Goal: Task Accomplishment & Management: Use online tool/utility

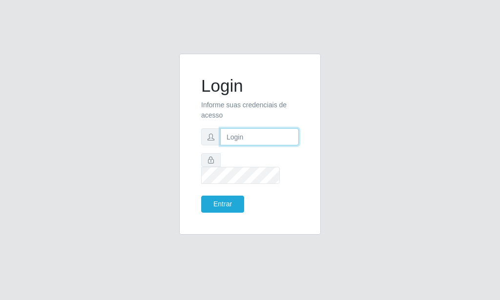
click at [249, 146] on input "text" at bounding box center [259, 136] width 79 height 17
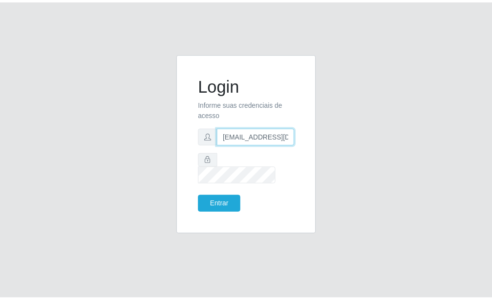
scroll to position [0, 1]
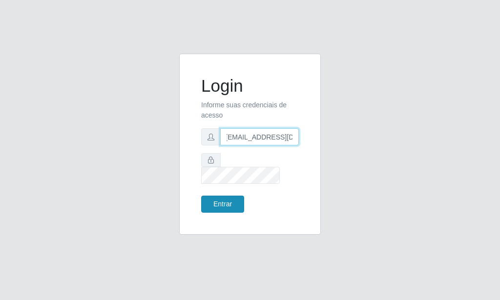
type input "[EMAIL_ADDRESS][DOMAIN_NAME]"
click at [234, 196] on button "Entrar" at bounding box center [222, 204] width 43 height 17
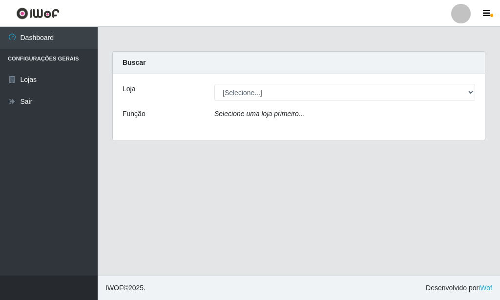
click at [270, 115] on icon "Selecione uma loja primeiro..." at bounding box center [259, 114] width 90 height 8
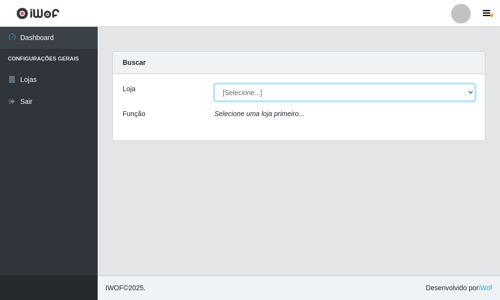
click at [214, 84] on select "[Selecione...] Rede Potiguar 6 - Extremoz" at bounding box center [344, 92] width 261 height 17
select select "80"
click option "Rede Potiguar 6 - Extremoz" at bounding box center [0, 0] width 0 height 0
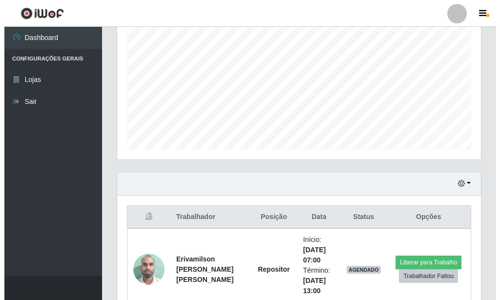
scroll to position [398, 0]
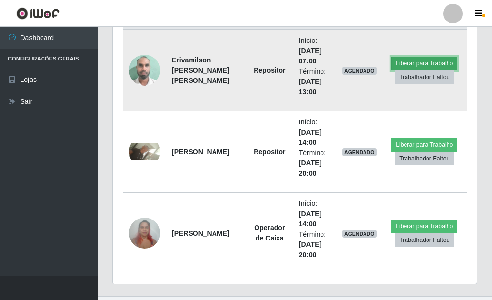
click at [400, 62] on button "Liberar para Trabalho" at bounding box center [424, 64] width 66 height 14
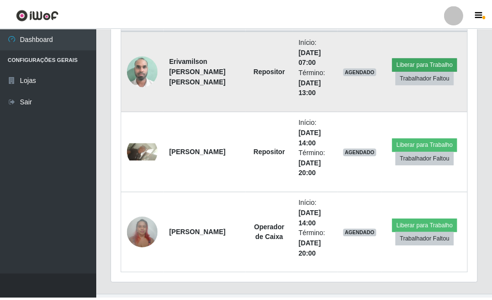
scroll to position [488073, 487912]
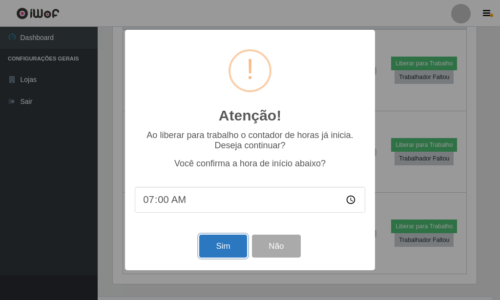
click at [233, 246] on button "Sim" at bounding box center [222, 246] width 47 height 23
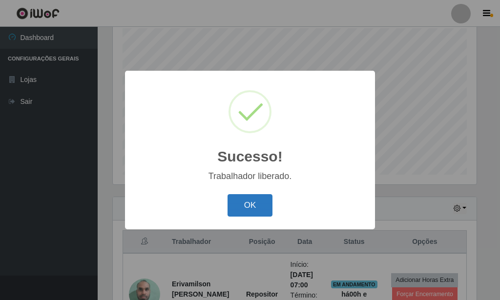
click at [241, 203] on button "OK" at bounding box center [250, 205] width 45 height 23
